Goal: Find specific page/section: Find specific page/section

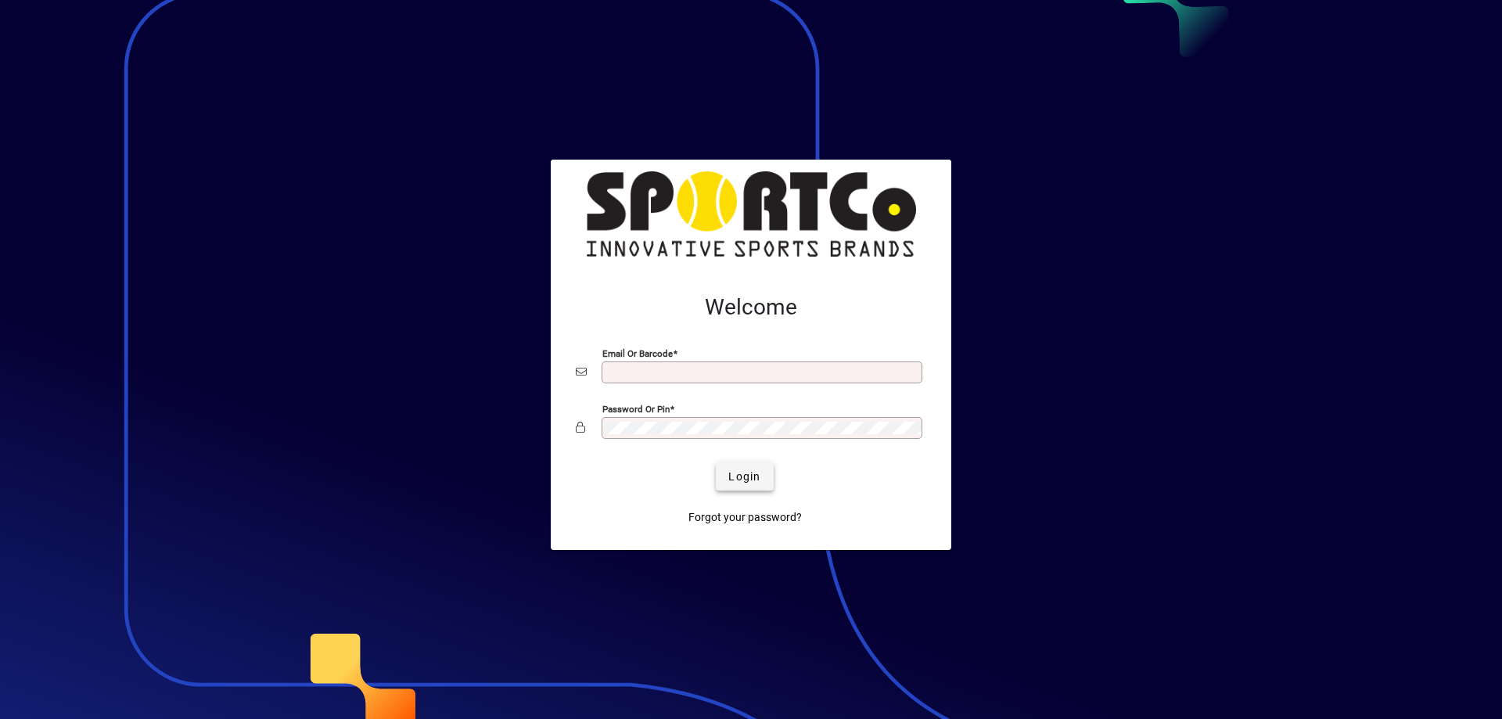
type input "**********"
click at [749, 478] on span "Login" at bounding box center [744, 477] width 32 height 16
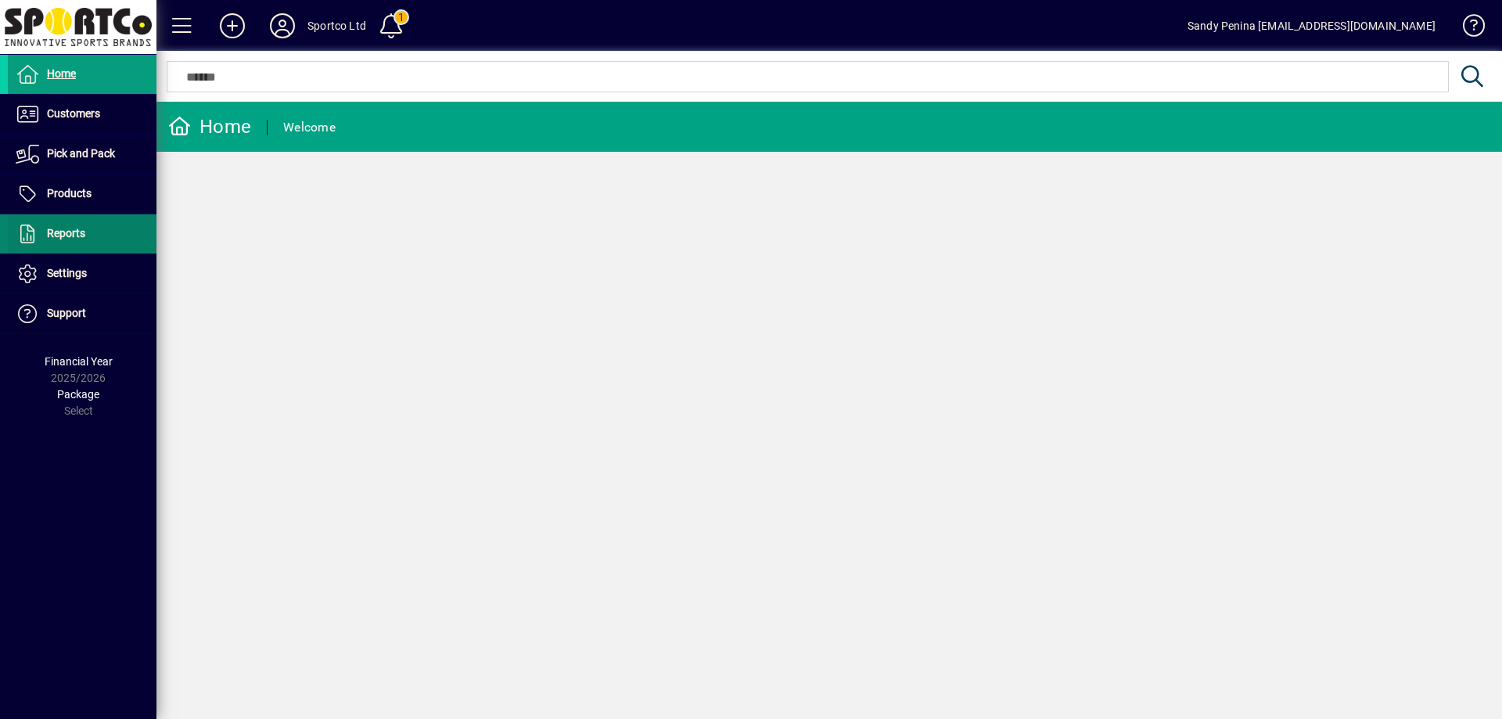
click at [68, 232] on span "Reports" at bounding box center [66, 233] width 38 height 13
